Goal: Understand process/instructions: Learn how to perform a task or action

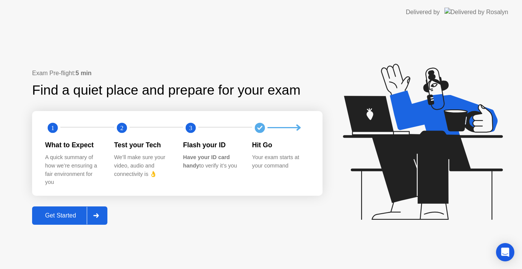
click at [97, 219] on div at bounding box center [96, 216] width 18 height 18
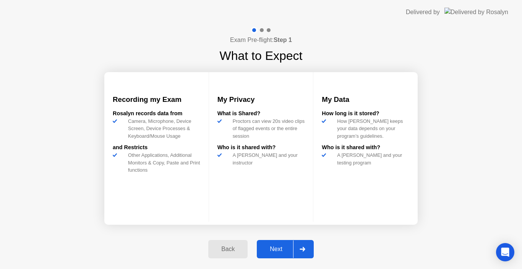
click at [293, 247] on div "Next" at bounding box center [276, 249] width 34 height 7
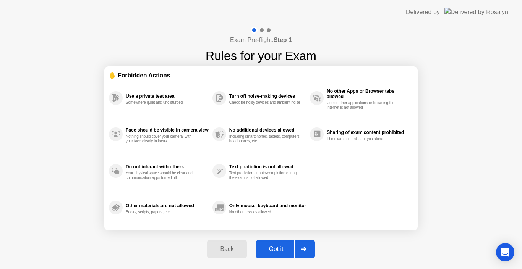
click at [297, 248] on div at bounding box center [303, 250] width 18 height 18
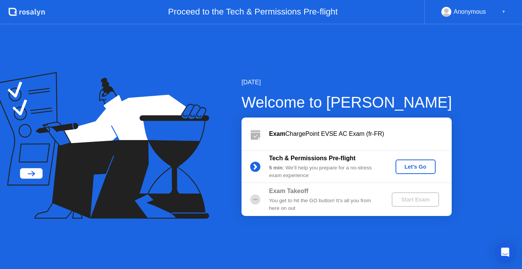
click at [405, 170] on div "Let's Go" at bounding box center [416, 167] width 34 height 6
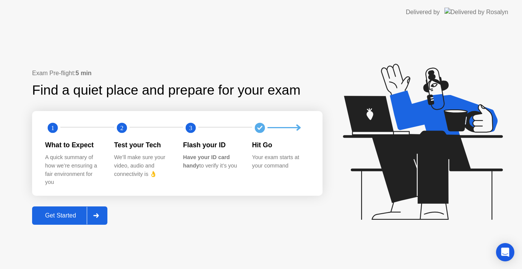
click at [102, 216] on div at bounding box center [96, 216] width 18 height 18
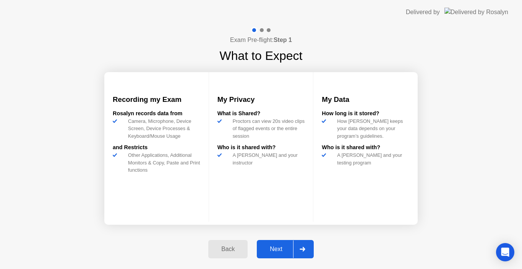
click at [292, 248] on div "Next" at bounding box center [276, 249] width 34 height 7
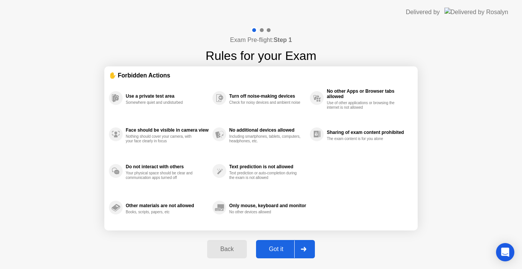
click at [302, 248] on icon at bounding box center [304, 249] width 6 height 5
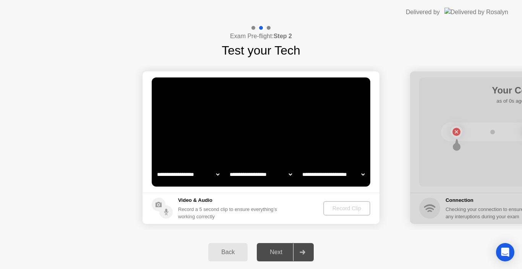
click at [217, 175] on select "**********" at bounding box center [188, 174] width 65 height 15
select select "*"
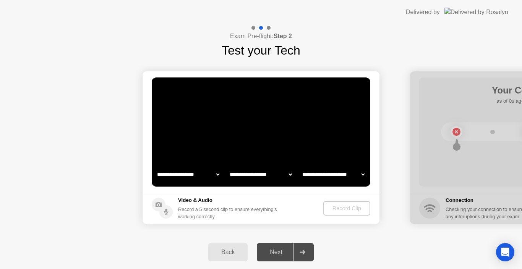
select select "**********"
select select "*******"
drag, startPoint x: 93, startPoint y: 153, endPoint x: 97, endPoint y: 154, distance: 5.1
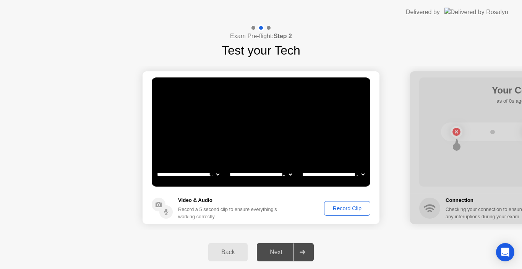
click at [353, 211] on div "Record Clip" at bounding box center [347, 209] width 41 height 6
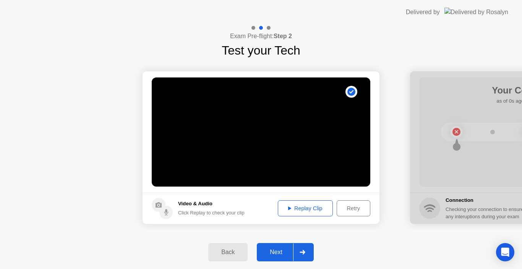
click at [324, 214] on button "Replay Clip" at bounding box center [305, 209] width 55 height 16
click at [306, 250] on div at bounding box center [302, 253] width 18 height 18
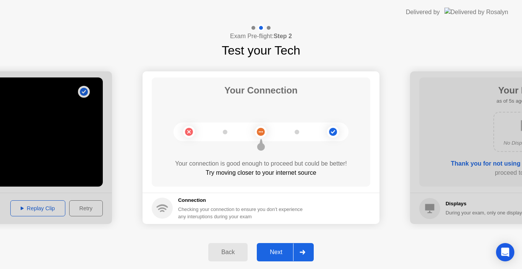
click at [304, 252] on icon at bounding box center [302, 252] width 5 height 5
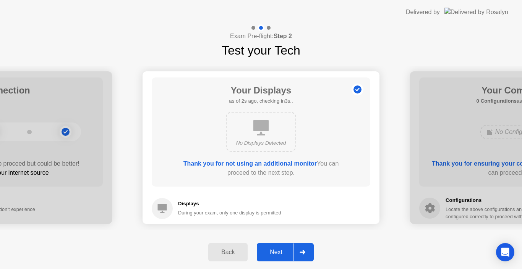
click at [304, 252] on icon at bounding box center [302, 252] width 5 height 5
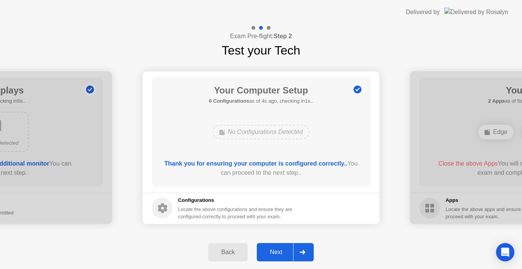
click at [233, 255] on div "Back" at bounding box center [228, 252] width 35 height 7
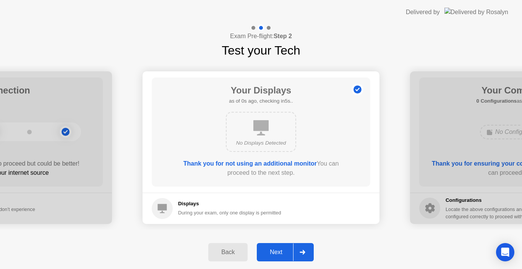
click at [233, 255] on div "Back" at bounding box center [228, 252] width 35 height 7
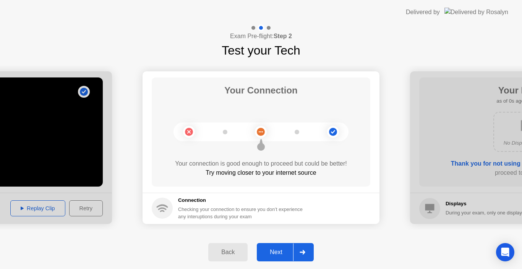
click at [233, 255] on div "Back" at bounding box center [228, 252] width 35 height 7
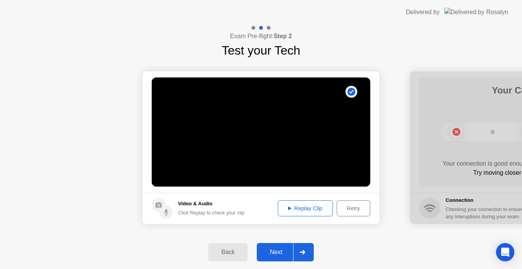
click at [233, 255] on div "Back" at bounding box center [228, 252] width 35 height 7
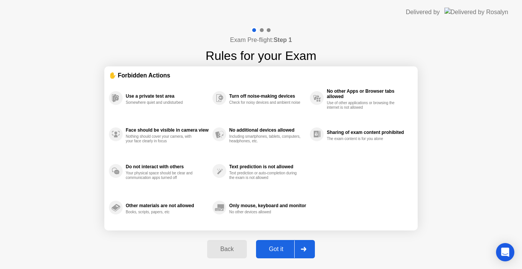
click at [233, 255] on button "Back" at bounding box center [226, 249] width 39 height 18
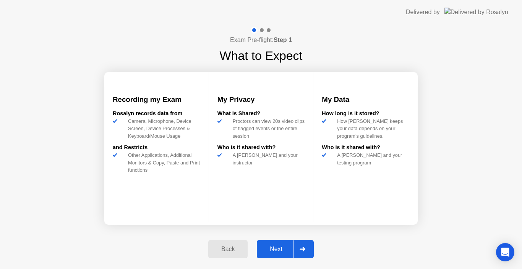
click at [233, 255] on button "Back" at bounding box center [227, 249] width 39 height 18
